Goal: Task Accomplishment & Management: Manage account settings

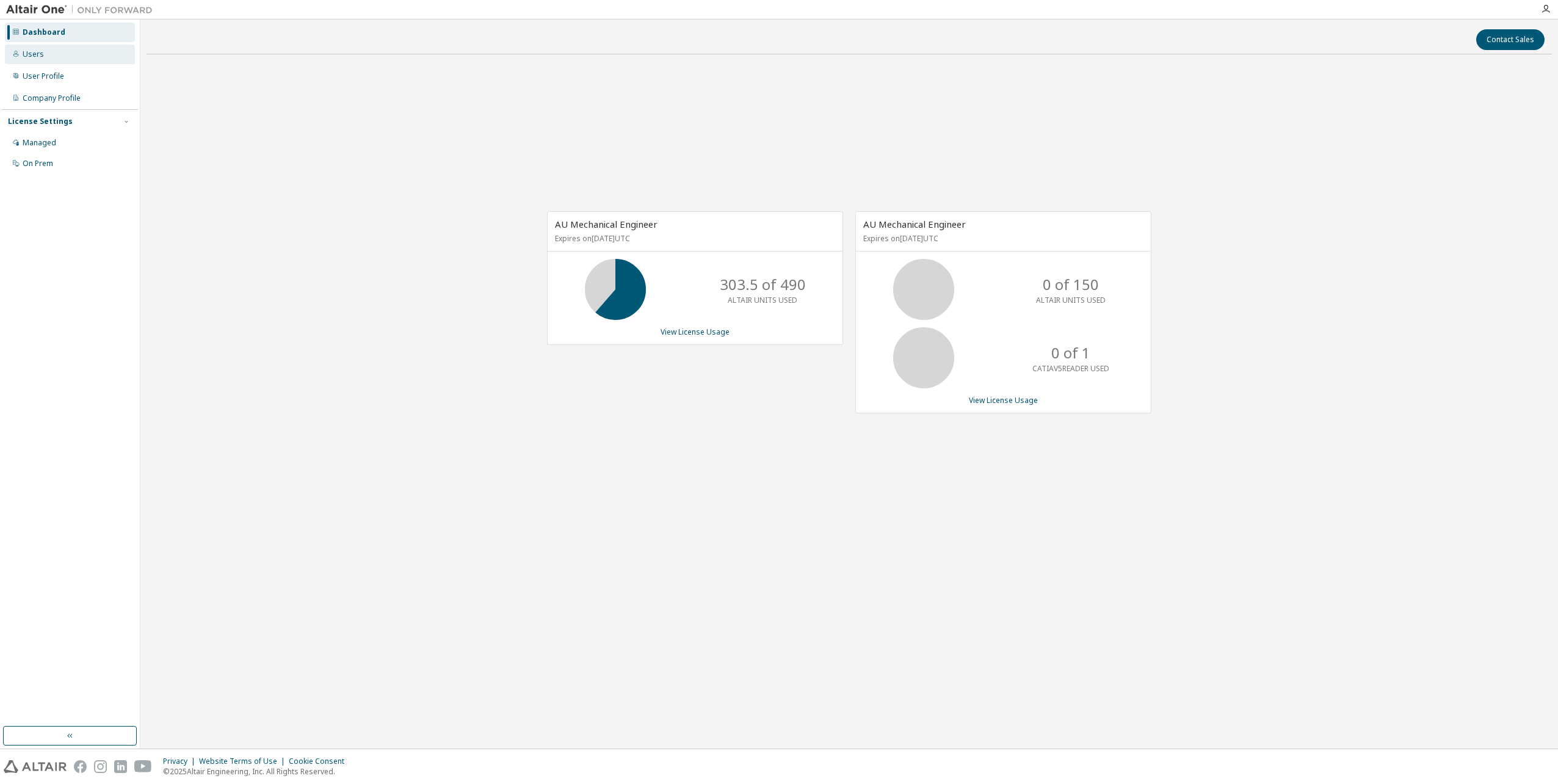
click at [59, 58] on div "Users" at bounding box center [70, 54] width 130 height 20
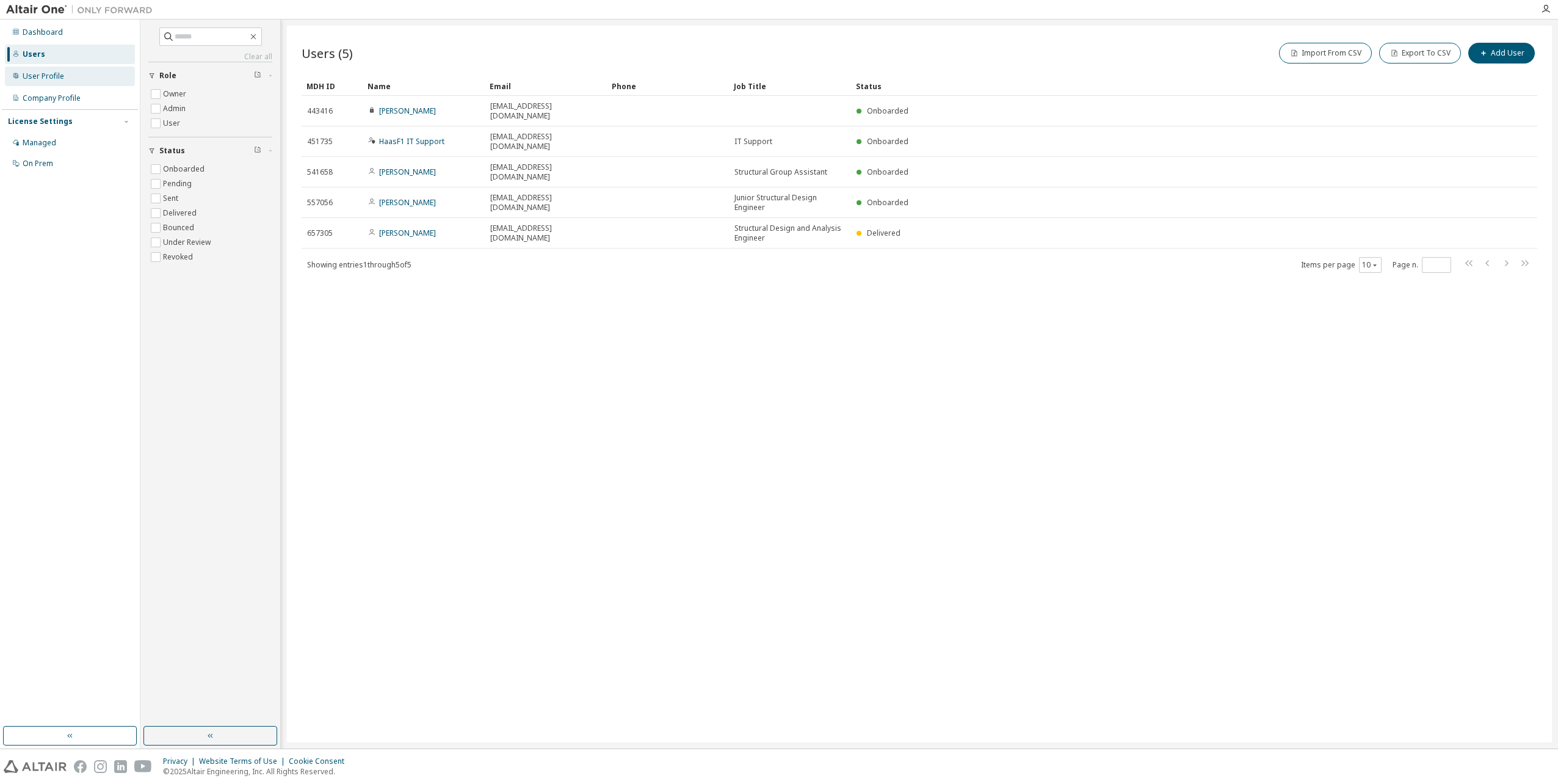
click at [60, 76] on div "User Profile" at bounding box center [43, 76] width 41 height 9
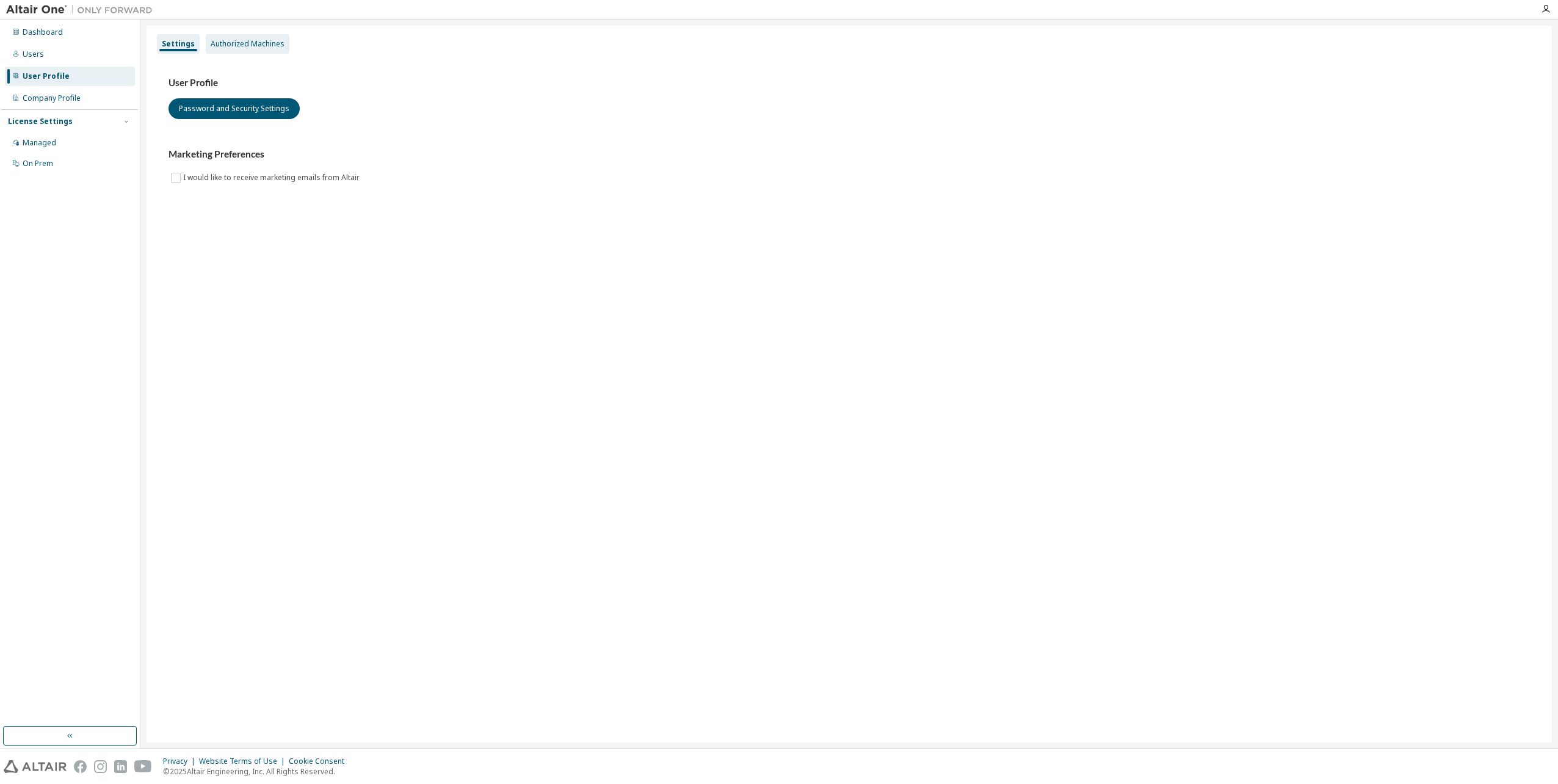
click at [230, 41] on div "Authorized Machines" at bounding box center [247, 44] width 74 height 9
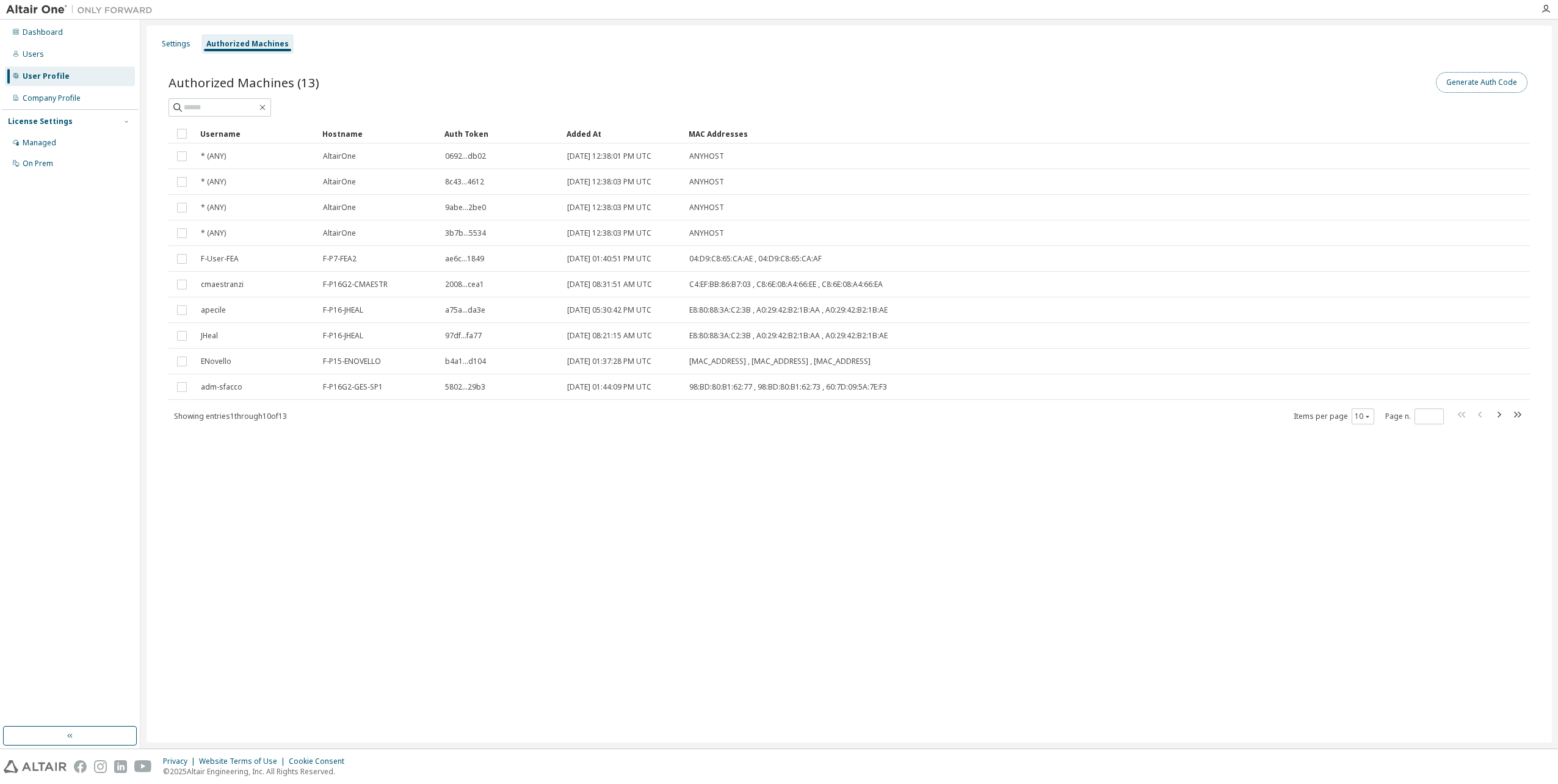
click at [1482, 84] on button "Generate Auth Code" at bounding box center [1481, 82] width 91 height 21
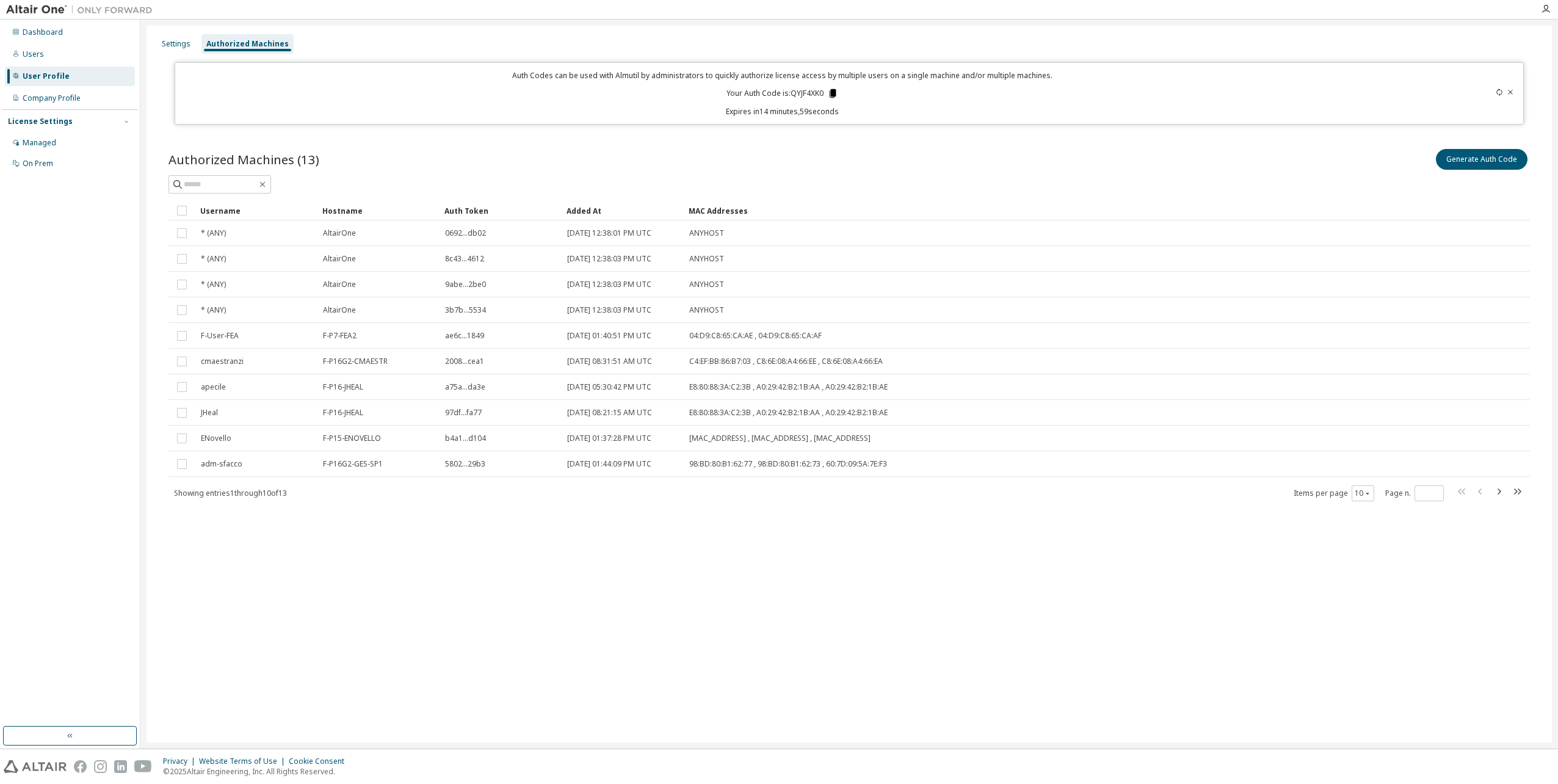
click at [838, 91] on icon at bounding box center [833, 93] width 11 height 11
